Goal: Task Accomplishment & Management: Use online tool/utility

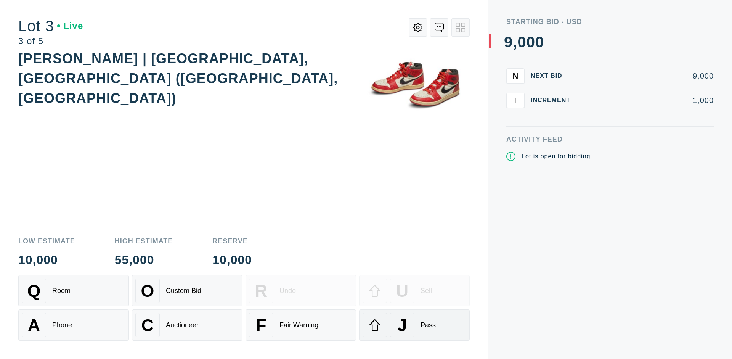
click at [414, 325] on div "J Pass" at bounding box center [415, 325] width 104 height 24
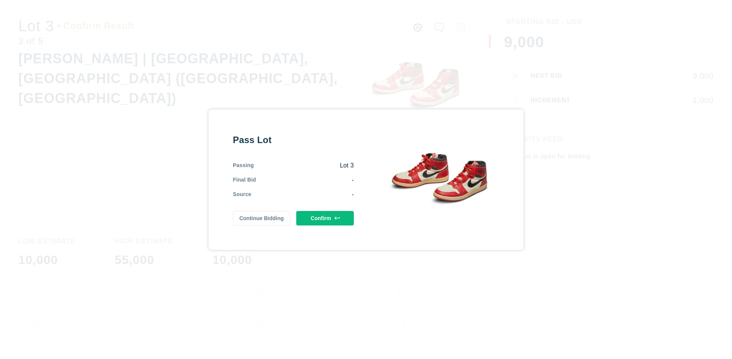
click at [325, 218] on button "Confirm" at bounding box center [325, 218] width 58 height 14
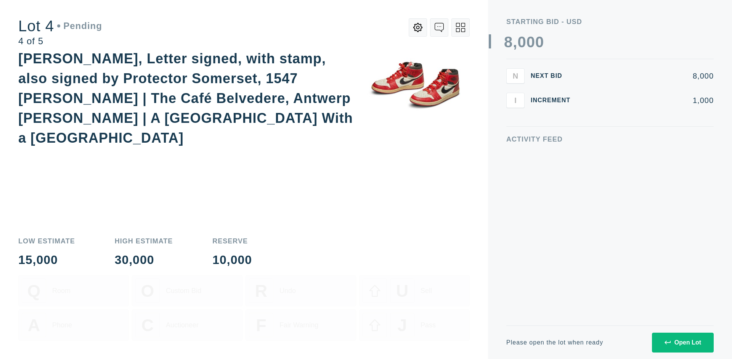
click at [460, 27] on icon at bounding box center [460, 27] width 9 height 9
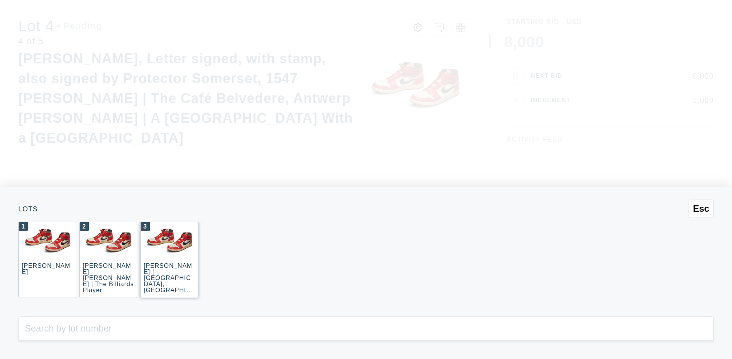
click at [169, 260] on div "3 JOAQUÍN SOROLLA | La Caleta, Málaga (La Caleta Beach, Málaga)" at bounding box center [169, 259] width 58 height 76
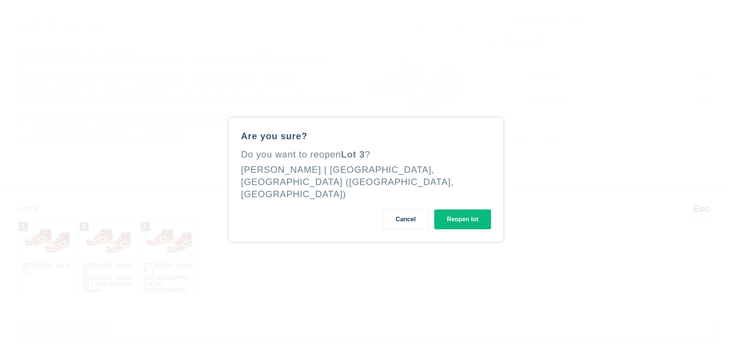
click at [462, 213] on button "Reopen lot" at bounding box center [462, 219] width 57 height 20
